Goal: Find specific page/section: Find specific page/section

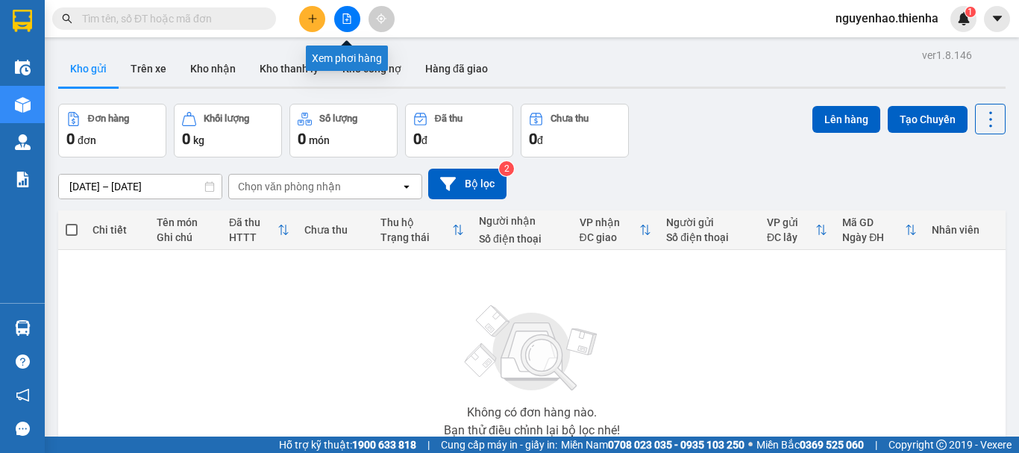
click at [354, 20] on button at bounding box center [347, 19] width 26 height 26
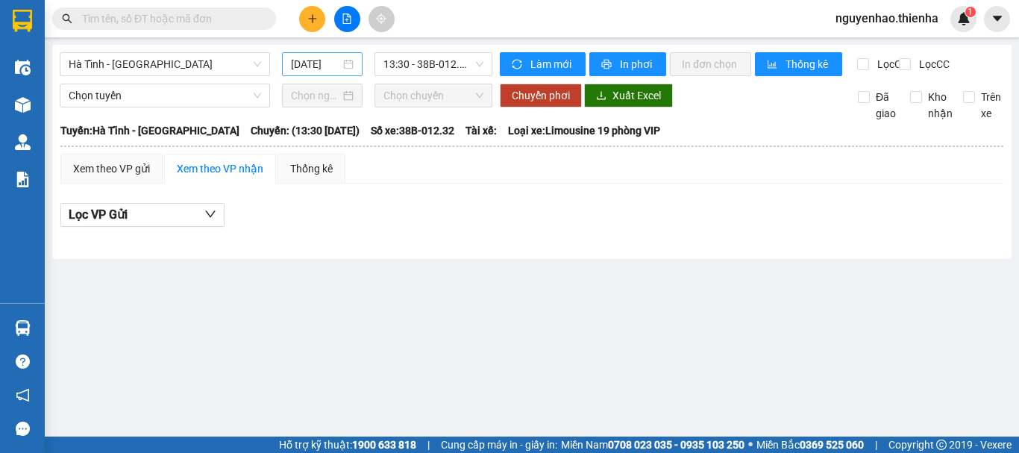
click at [320, 67] on input "14/10/2025" at bounding box center [315, 64] width 49 height 16
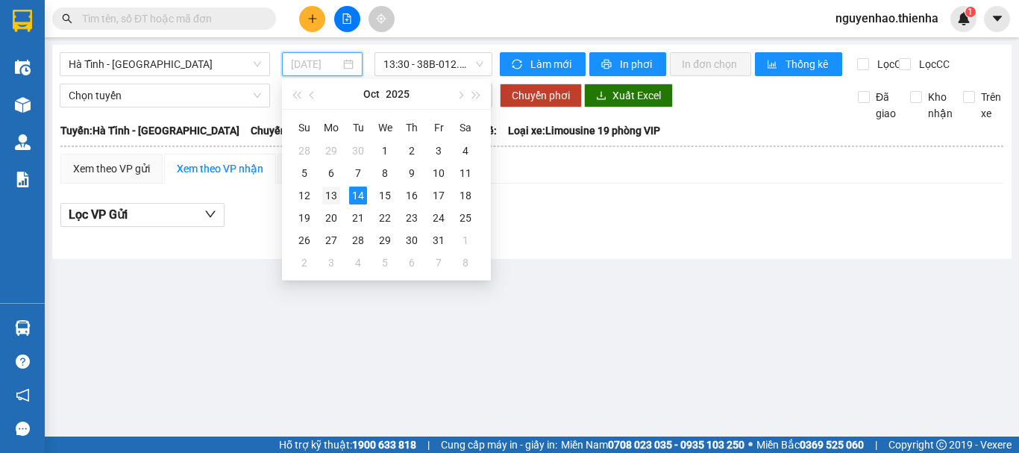
click at [338, 191] on div "13" at bounding box center [331, 195] width 18 height 18
type input "13/10/2025"
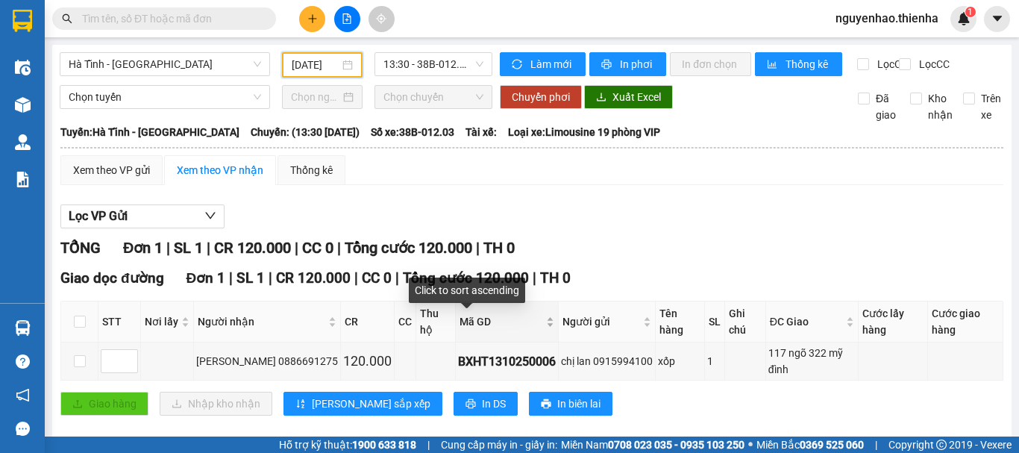
scroll to position [7, 0]
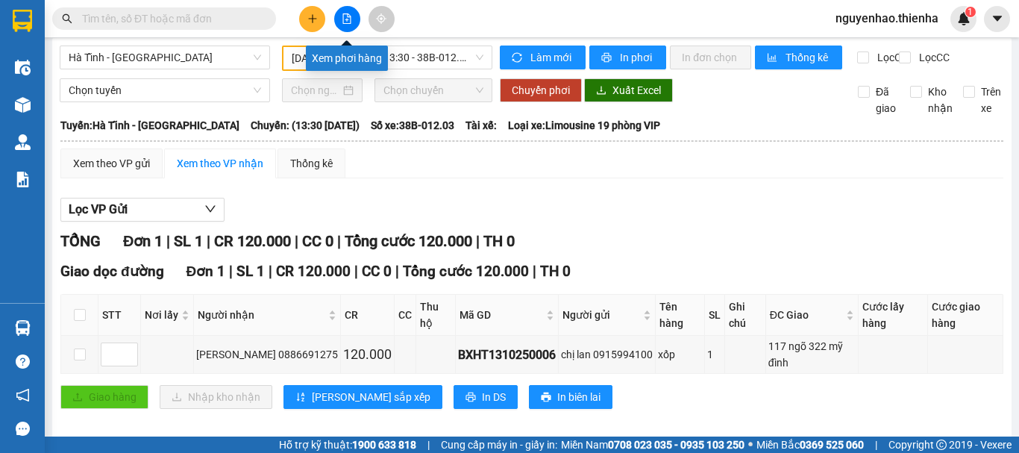
click at [350, 16] on icon "file-add" at bounding box center [347, 18] width 8 height 10
drag, startPoint x: 426, startPoint y: 62, endPoint x: 420, endPoint y: 51, distance: 13.0
click at [423, 56] on span "13:30 - 38B-012.03" at bounding box center [433, 57] width 100 height 22
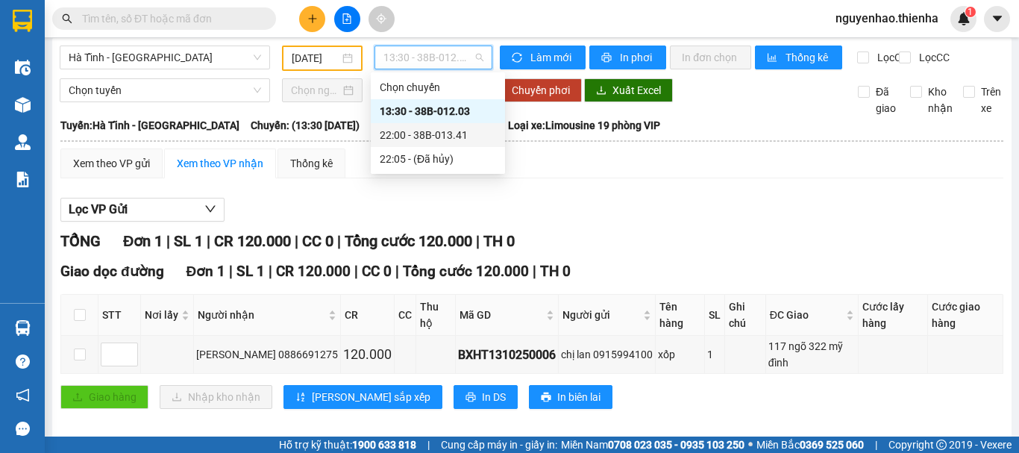
click at [433, 138] on div "22:00 - 38B-013.41" at bounding box center [438, 135] width 116 height 16
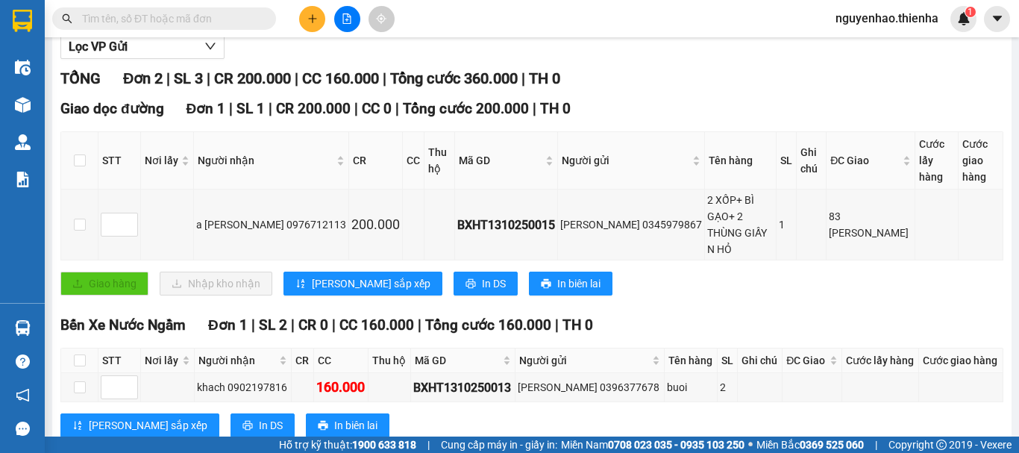
scroll to position [174, 0]
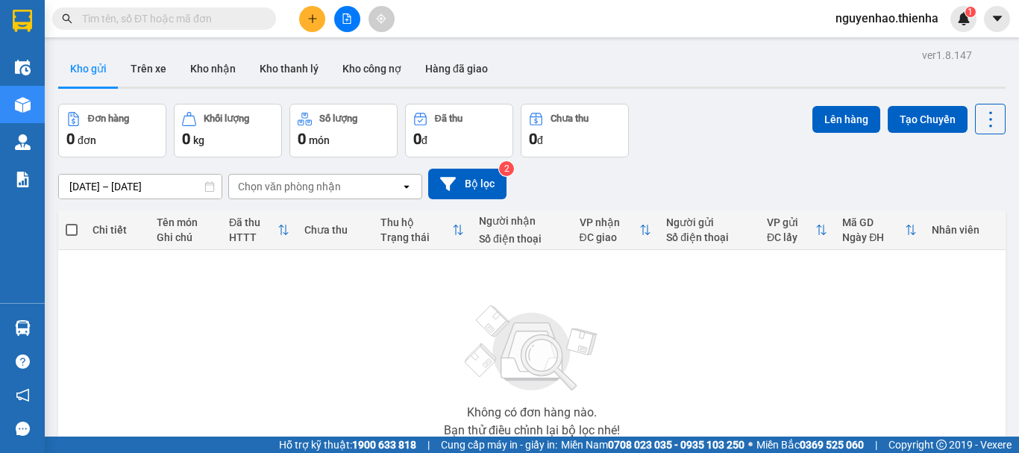
click at [408, 195] on div "open" at bounding box center [410, 186] width 21 height 24
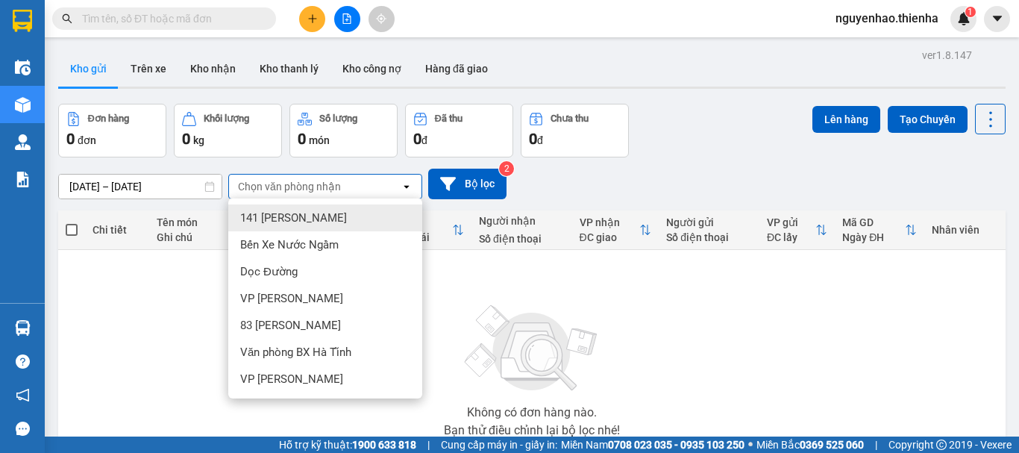
click at [133, 336] on div "Không có đơn hàng nào. Bạn thử điều chỉnh lại bộ lọc nhé!" at bounding box center [532, 366] width 932 height 224
